Goal: Task Accomplishment & Management: Manage account settings

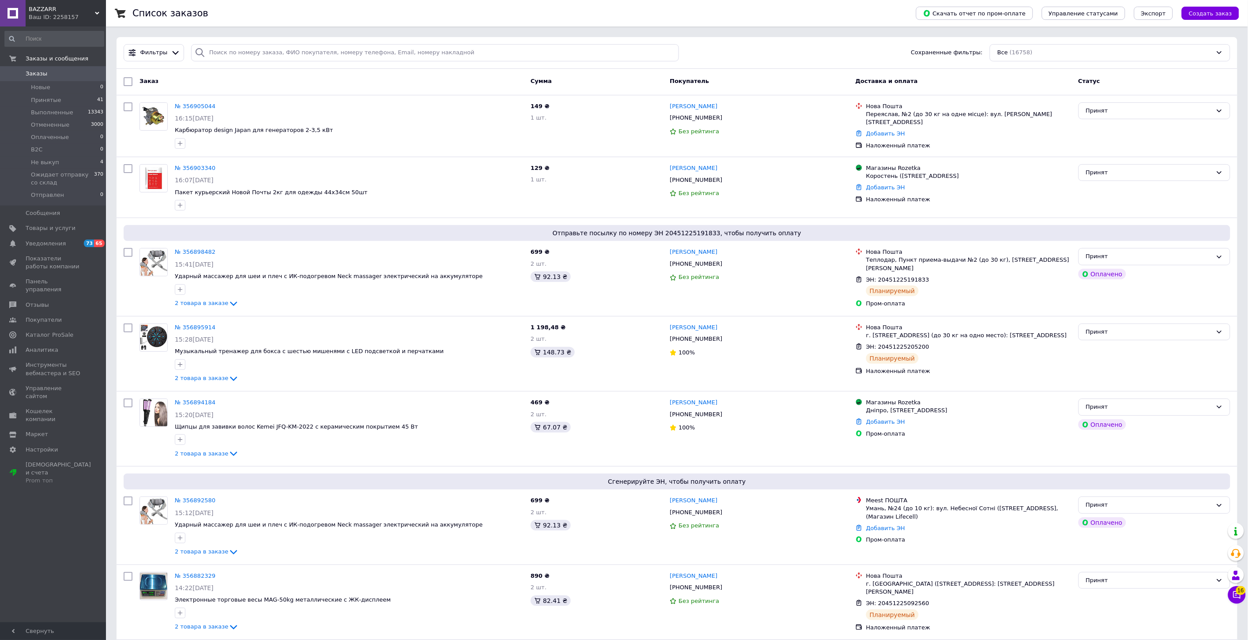
click at [62, 15] on div "Ваш ID: 2258157" at bounding box center [67, 17] width 77 height 8
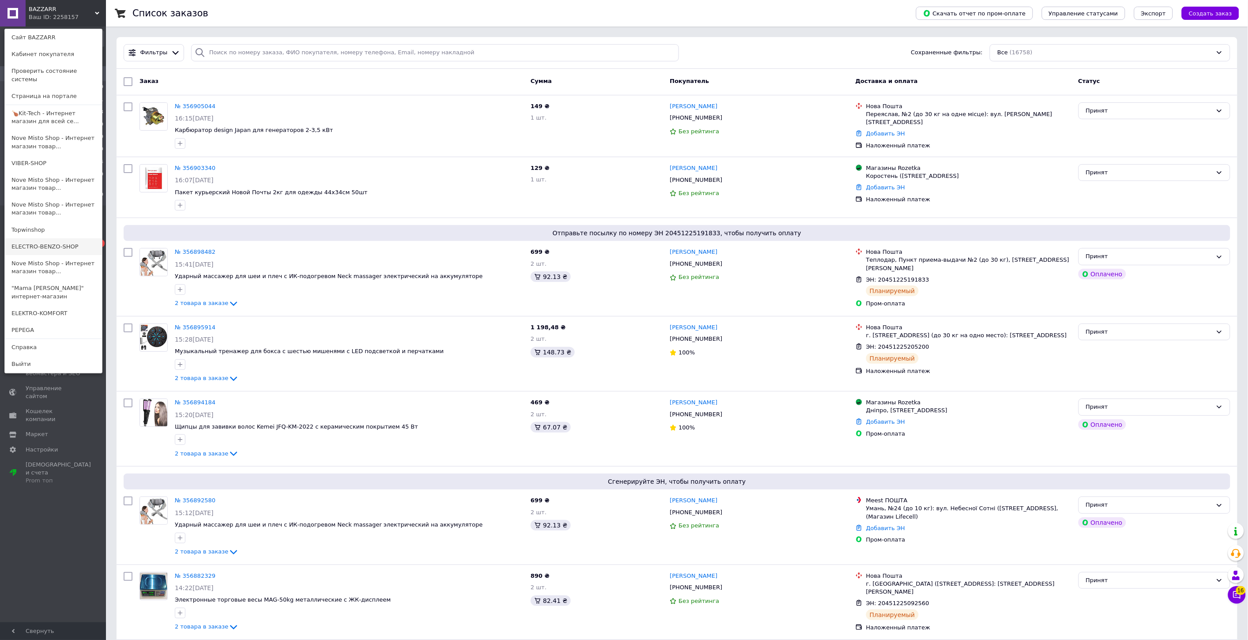
click at [65, 238] on link "ELECTRO-BENZO-SHOP" at bounding box center [53, 246] width 97 height 17
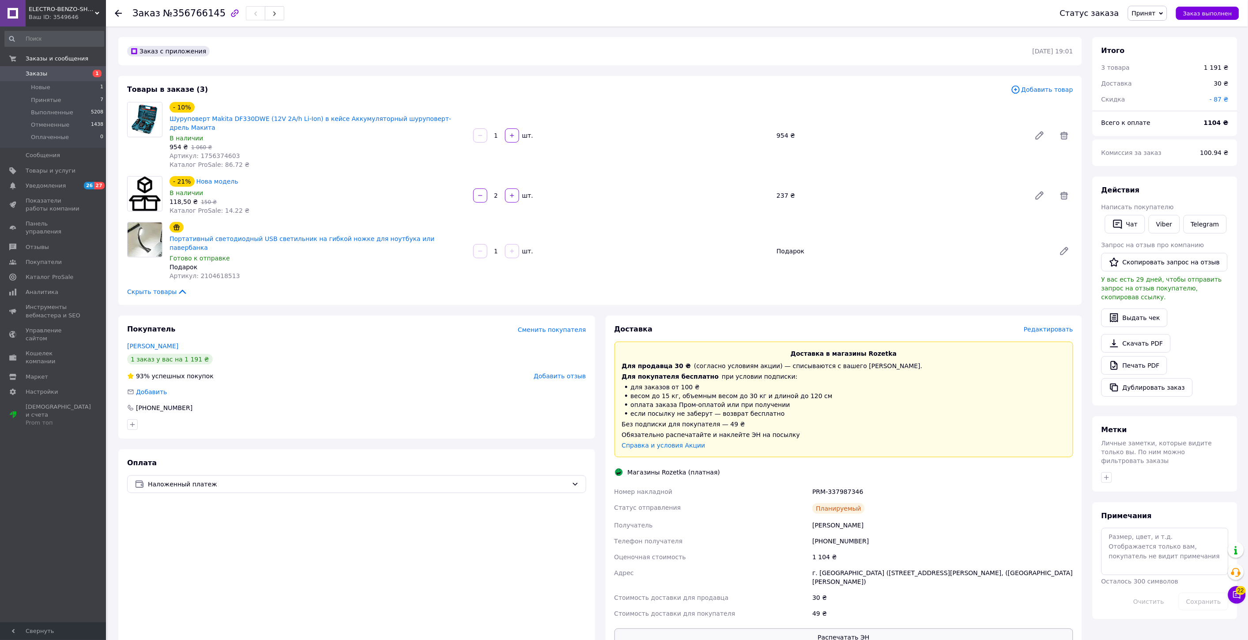
click at [832, 628] on button "Распечатать ЭН" at bounding box center [843, 637] width 459 height 18
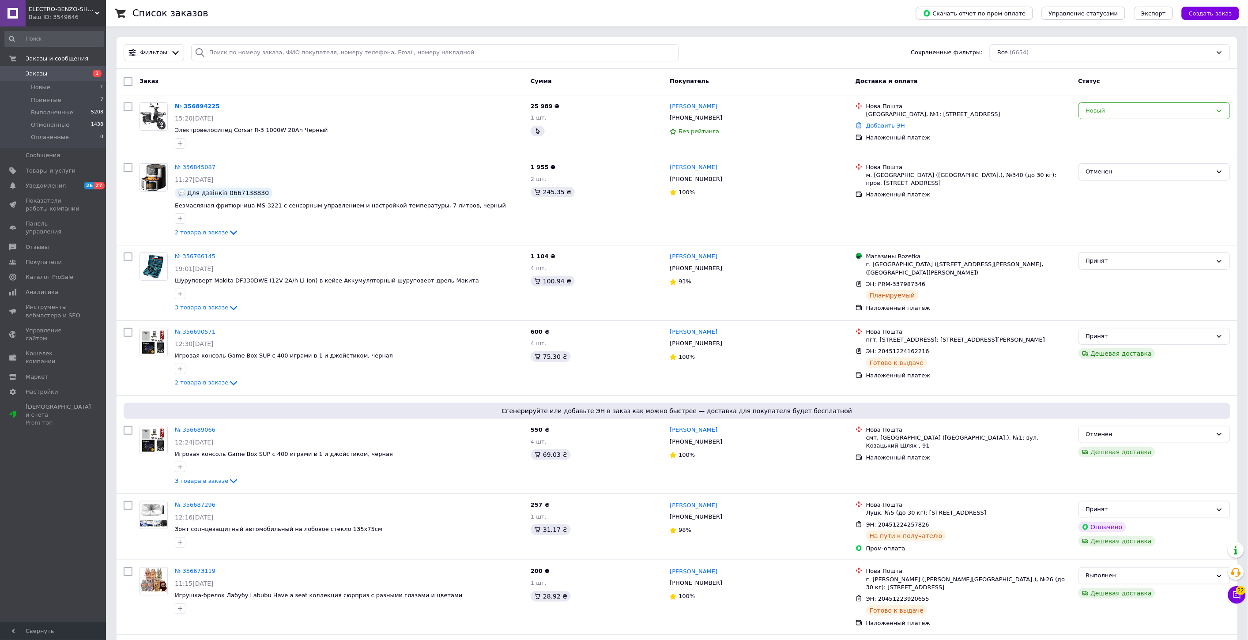
click at [62, 9] on span "ELECTRO-BENZO-SHOP" at bounding box center [62, 9] width 66 height 8
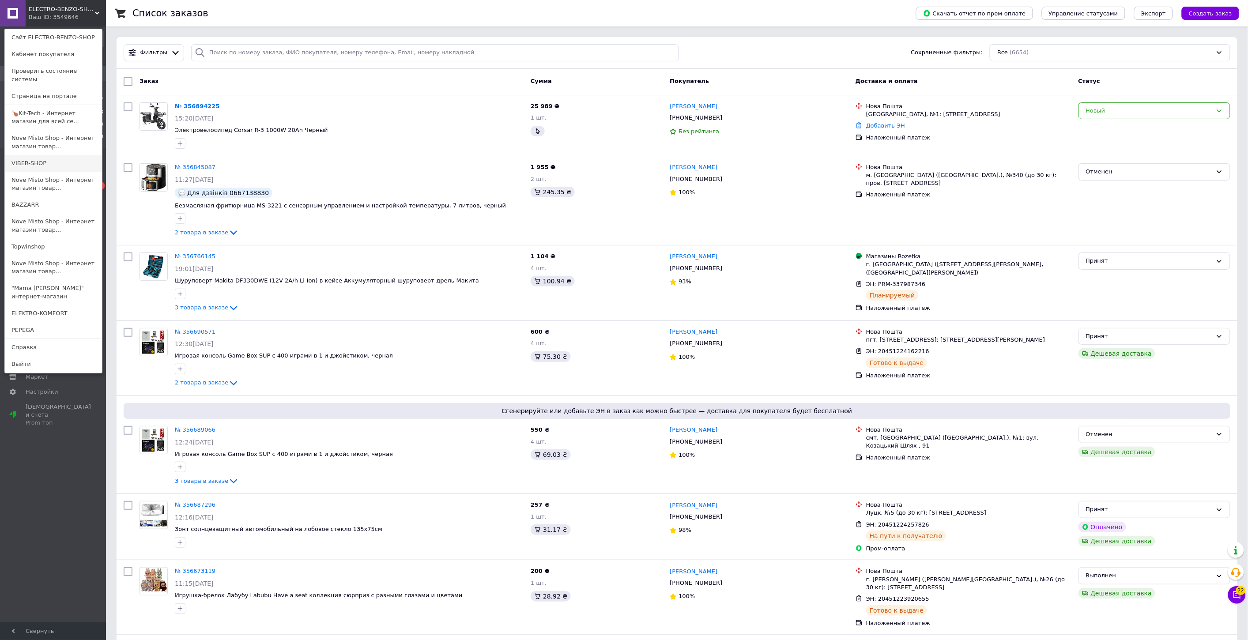
click at [47, 159] on link "VIBER-SHOP" at bounding box center [53, 163] width 97 height 17
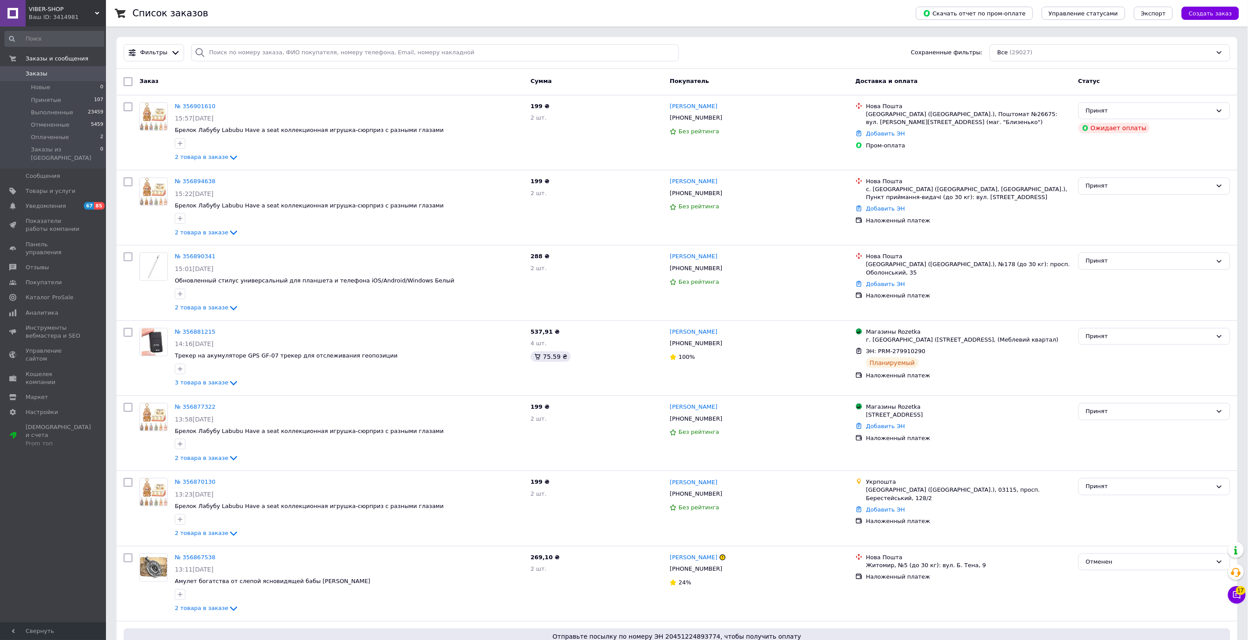
click at [65, 14] on div "Ваш ID: 3414981" at bounding box center [67, 17] width 77 height 8
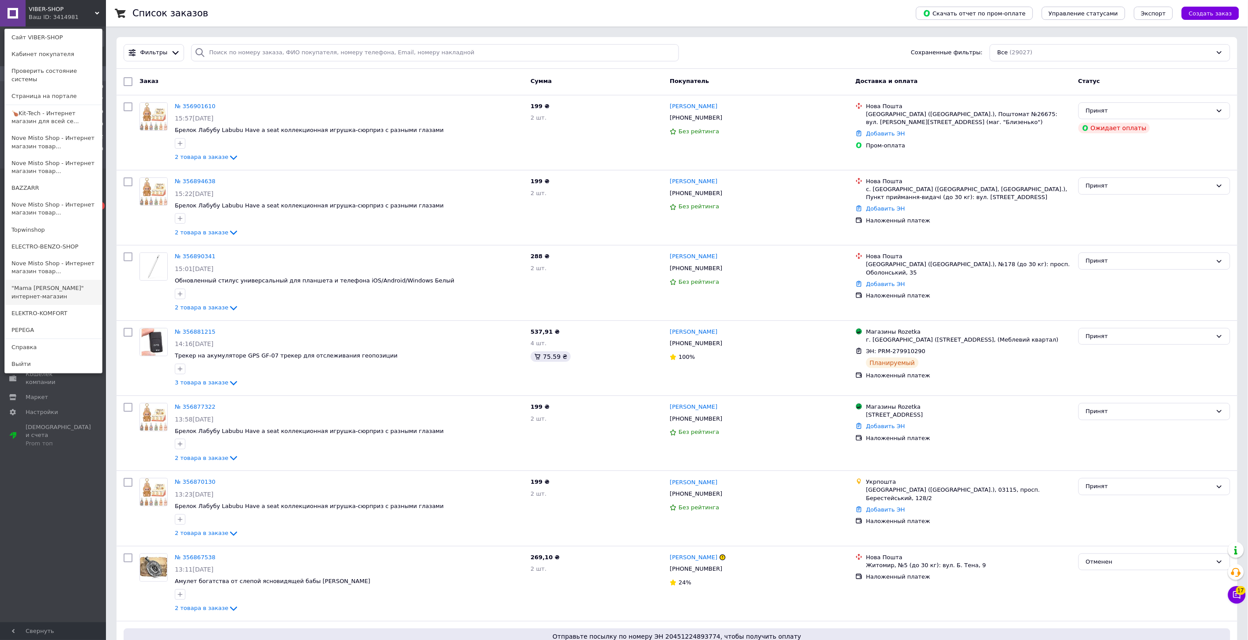
click at [46, 280] on link ""Mama [PERSON_NAME]" интернет-магазин" at bounding box center [53, 292] width 97 height 25
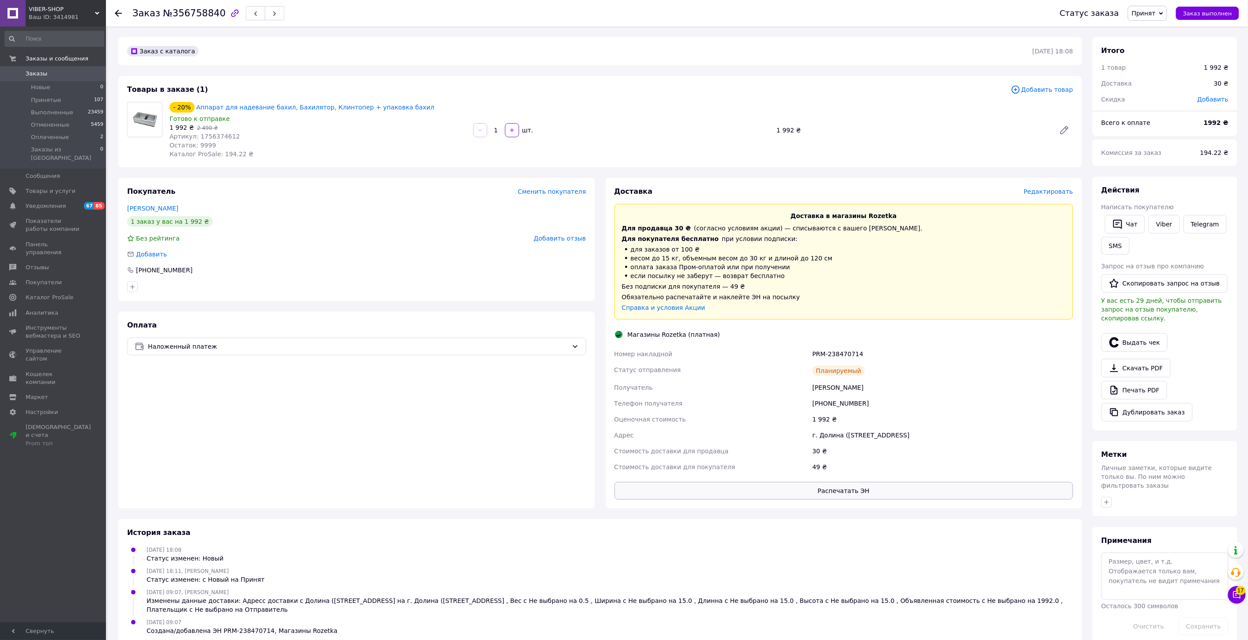
click at [814, 497] on button "Распечатать ЭН" at bounding box center [843, 491] width 459 height 18
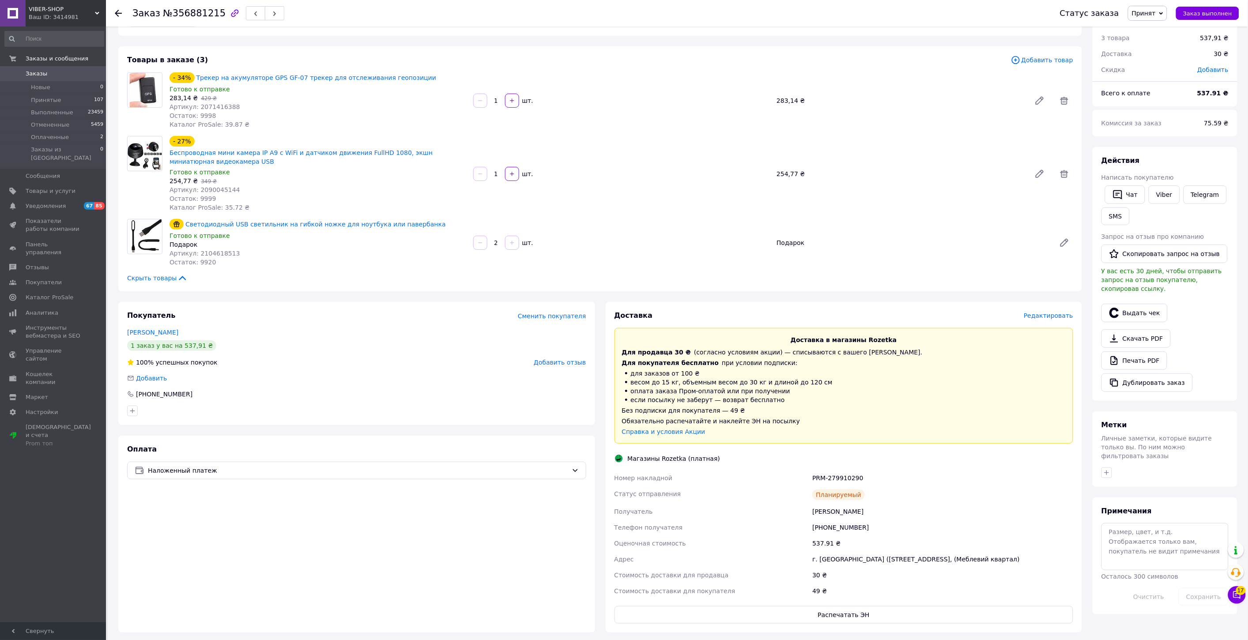
scroll to position [168, 0]
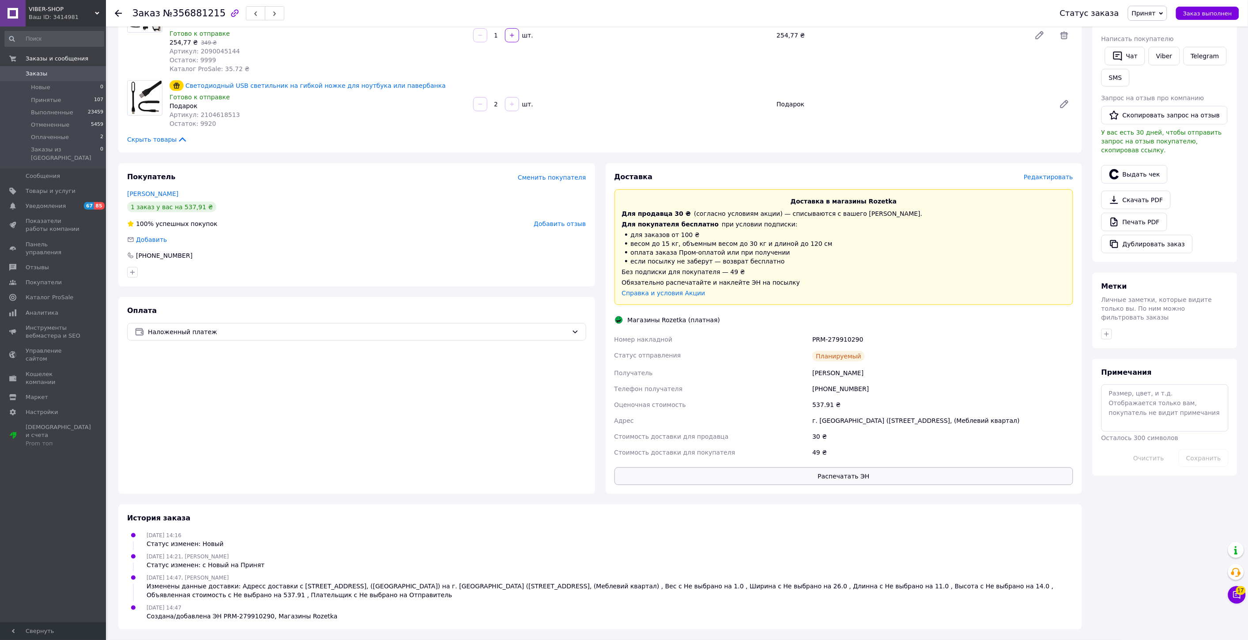
click at [845, 466] on div "Доставка Редактировать Доставка в магазины Rozetka Для продавца 30 ₴   (согласн…" at bounding box center [843, 328] width 459 height 313
click at [848, 479] on button "Распечатать ЭН" at bounding box center [843, 476] width 459 height 18
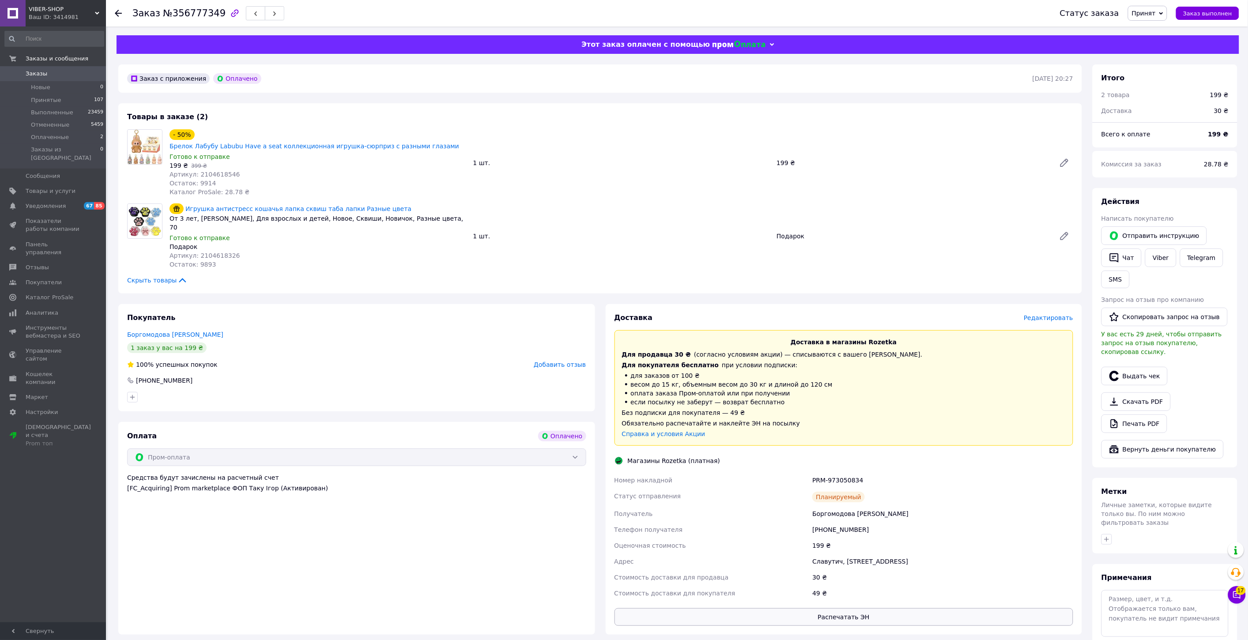
click at [828, 608] on button "Распечатать ЭН" at bounding box center [843, 617] width 459 height 18
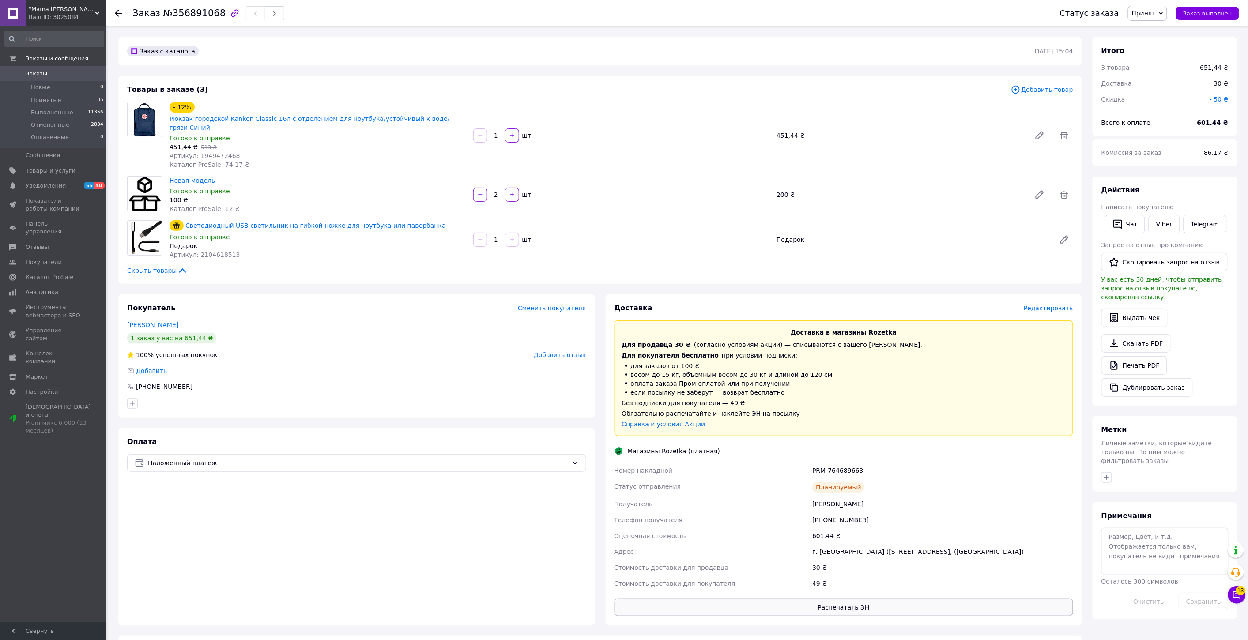
click at [854, 598] on button "Распечатать ЭН" at bounding box center [843, 607] width 459 height 18
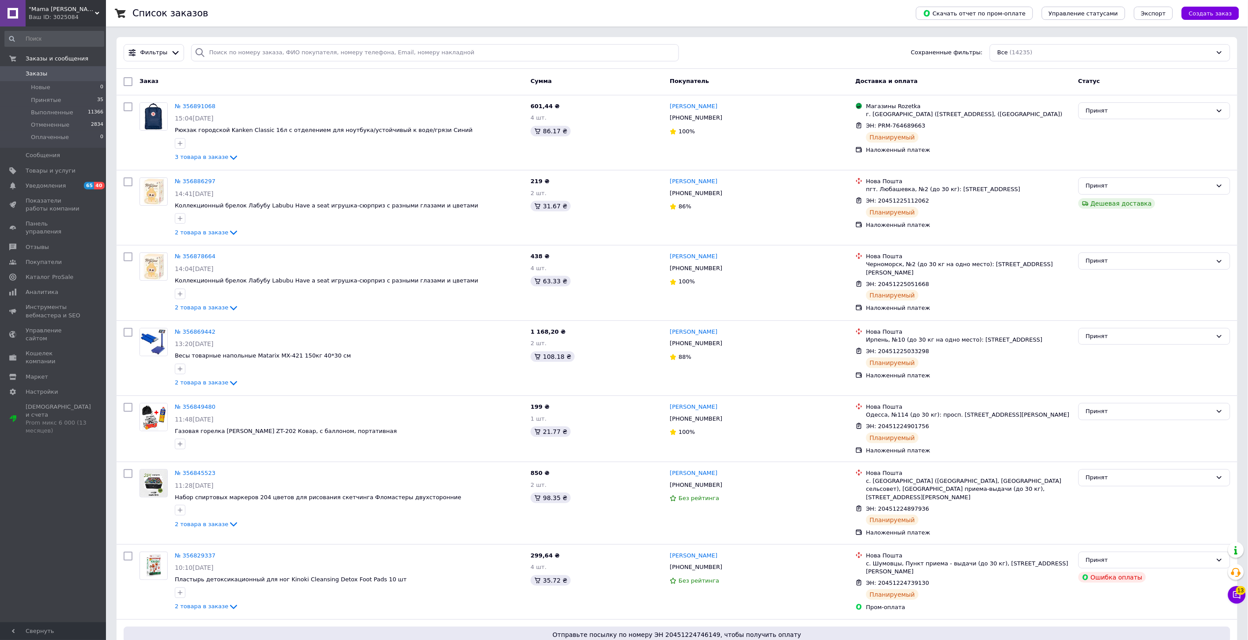
click at [60, 9] on span ""Mama [PERSON_NAME]" интернет-магазин" at bounding box center [62, 9] width 66 height 8
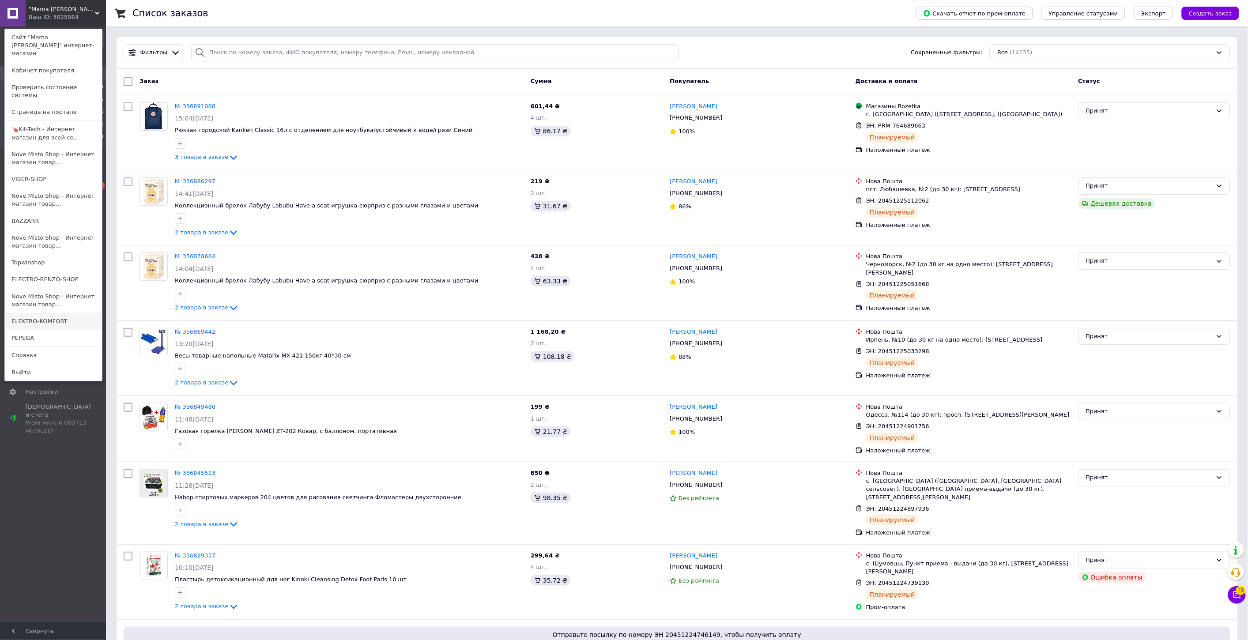
click at [63, 313] on link "ELEKTRO-KOMFORT" at bounding box center [53, 321] width 97 height 17
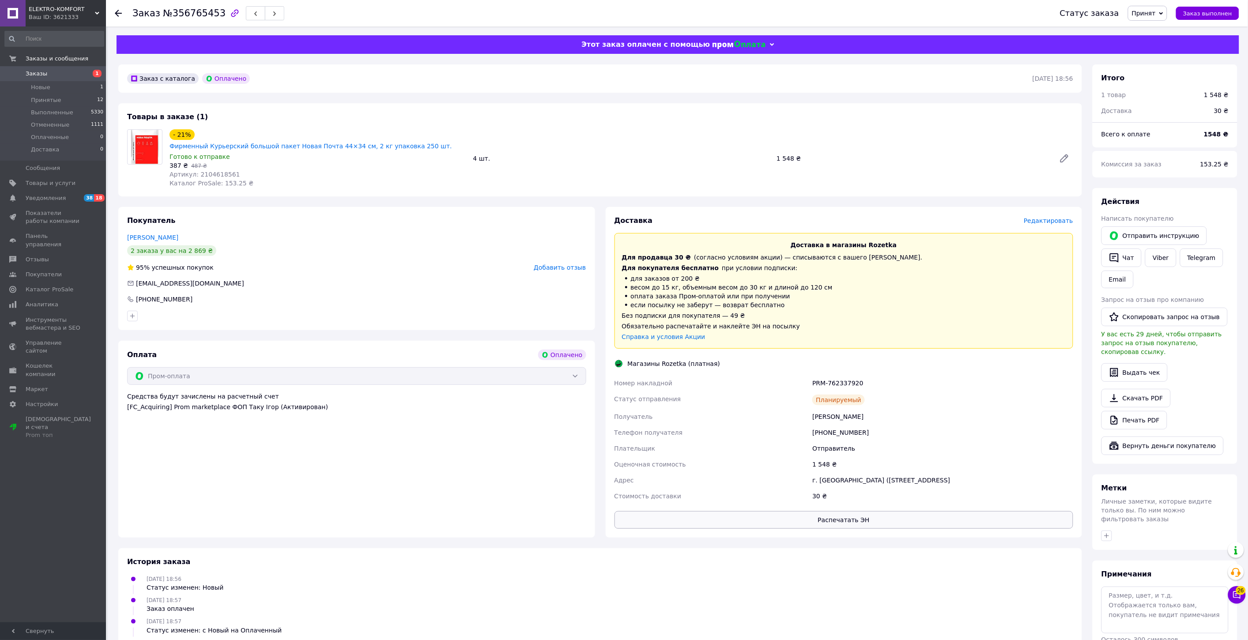
click at [843, 512] on button "Распечатать ЭН" at bounding box center [843, 520] width 459 height 18
